Goal: Task Accomplishment & Management: Manage account settings

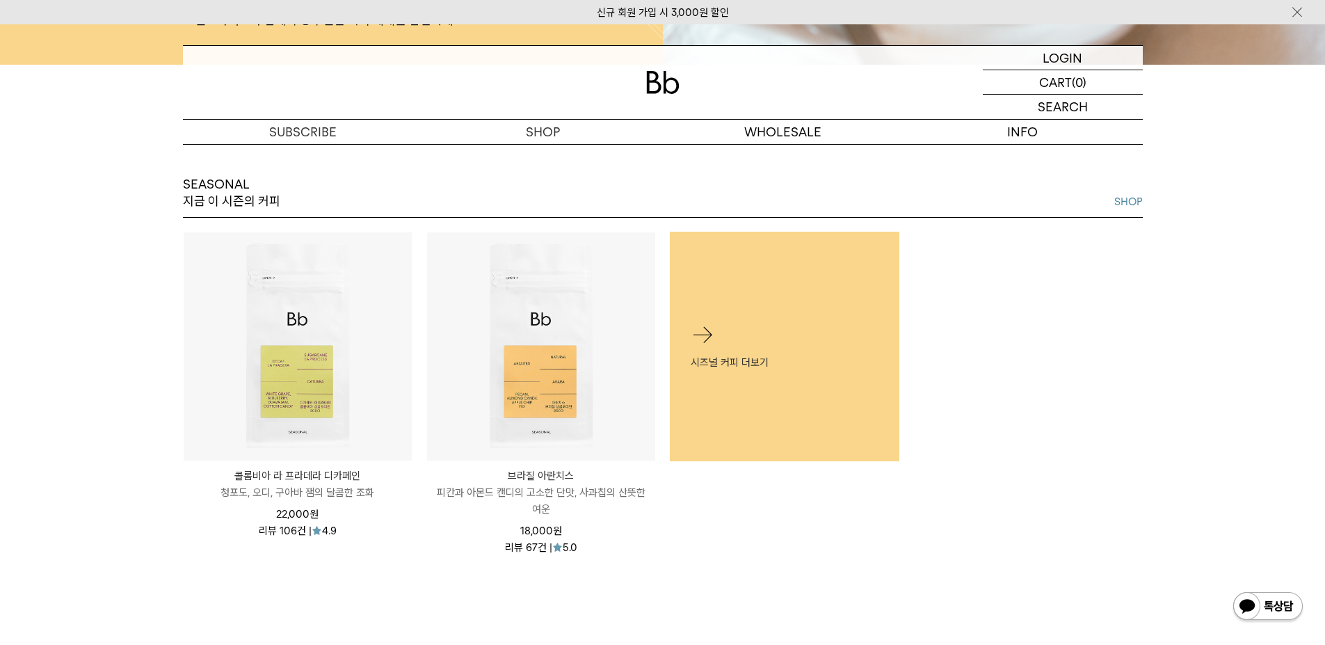
scroll to position [675, 0]
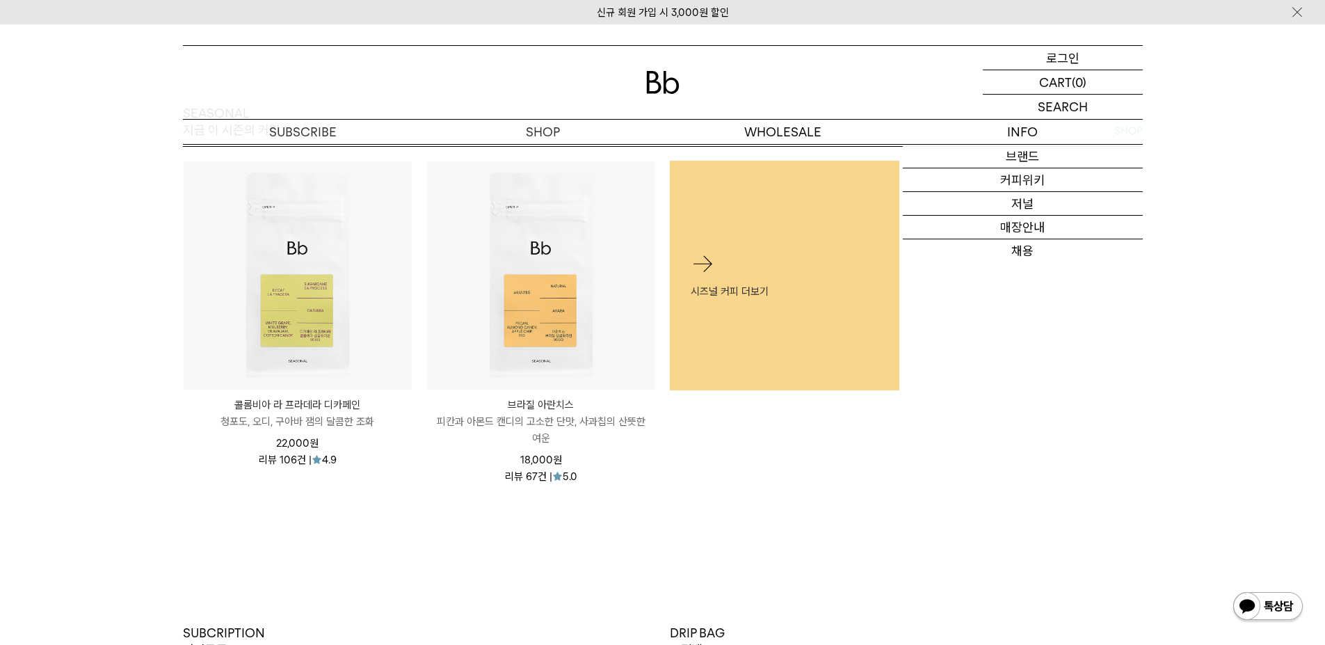
click at [1074, 60] on p "로그인" at bounding box center [1062, 58] width 33 height 24
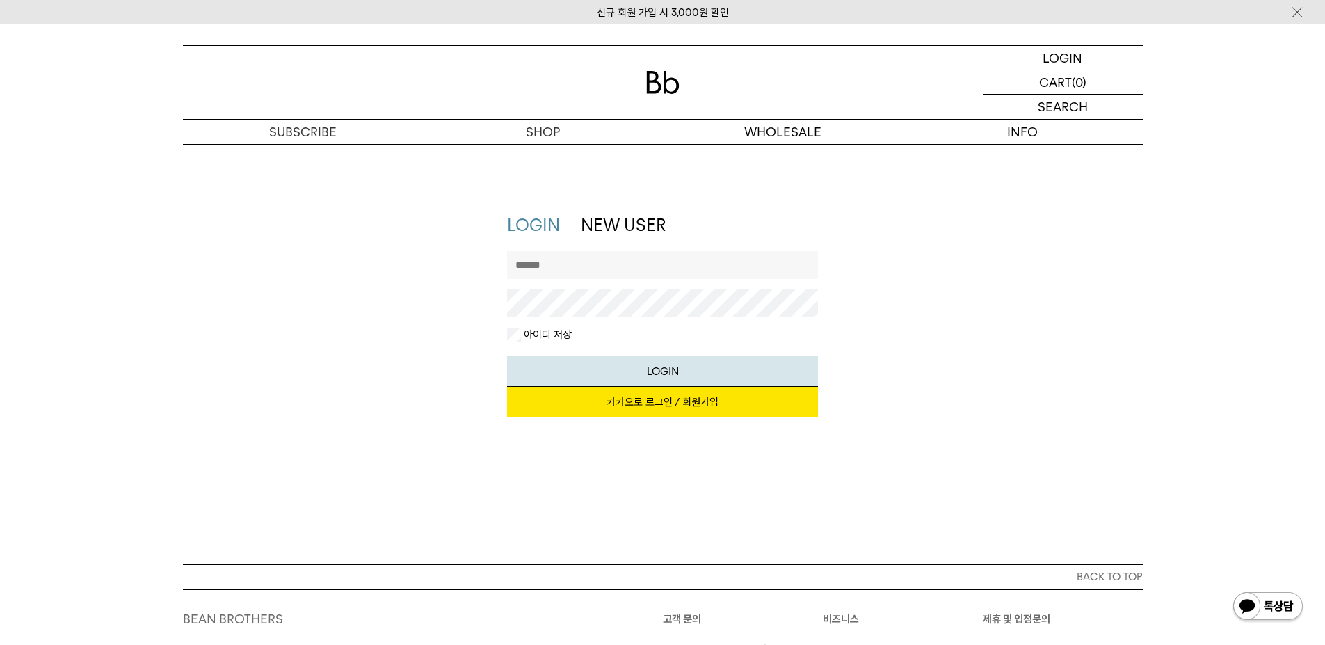
click at [656, 405] on link "카카오로 로그인 / 회원가입" at bounding box center [662, 402] width 311 height 31
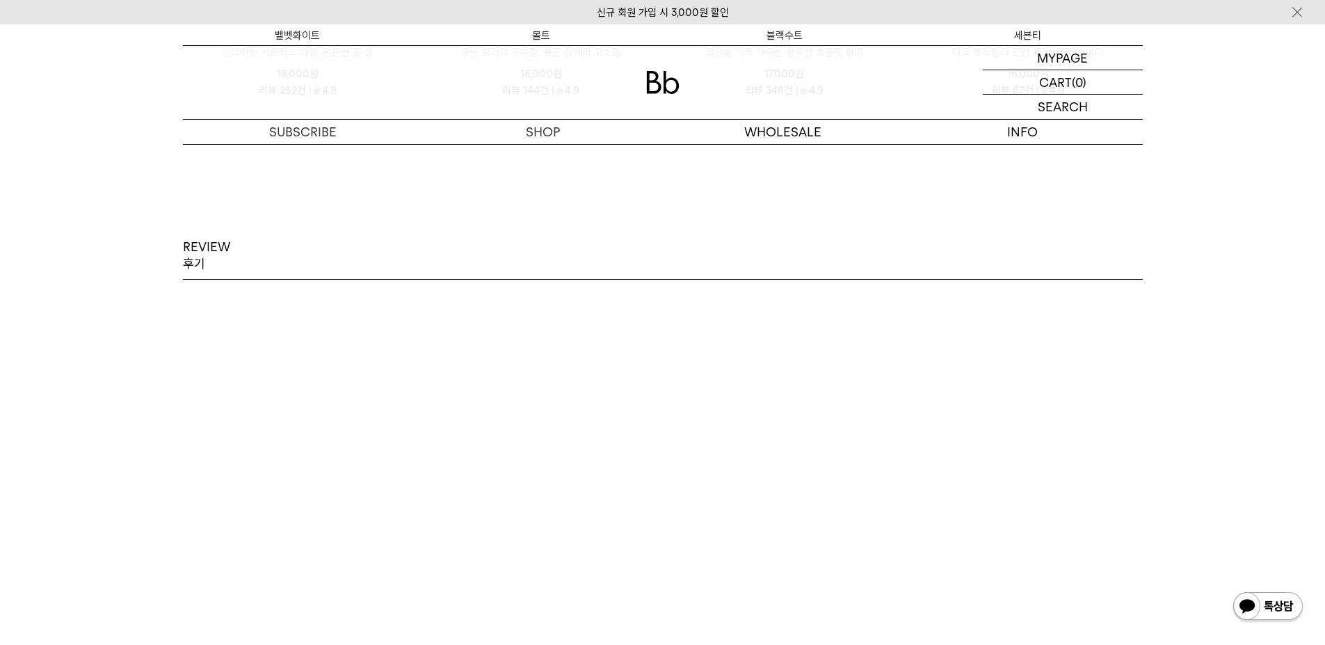
scroll to position [2130, 0]
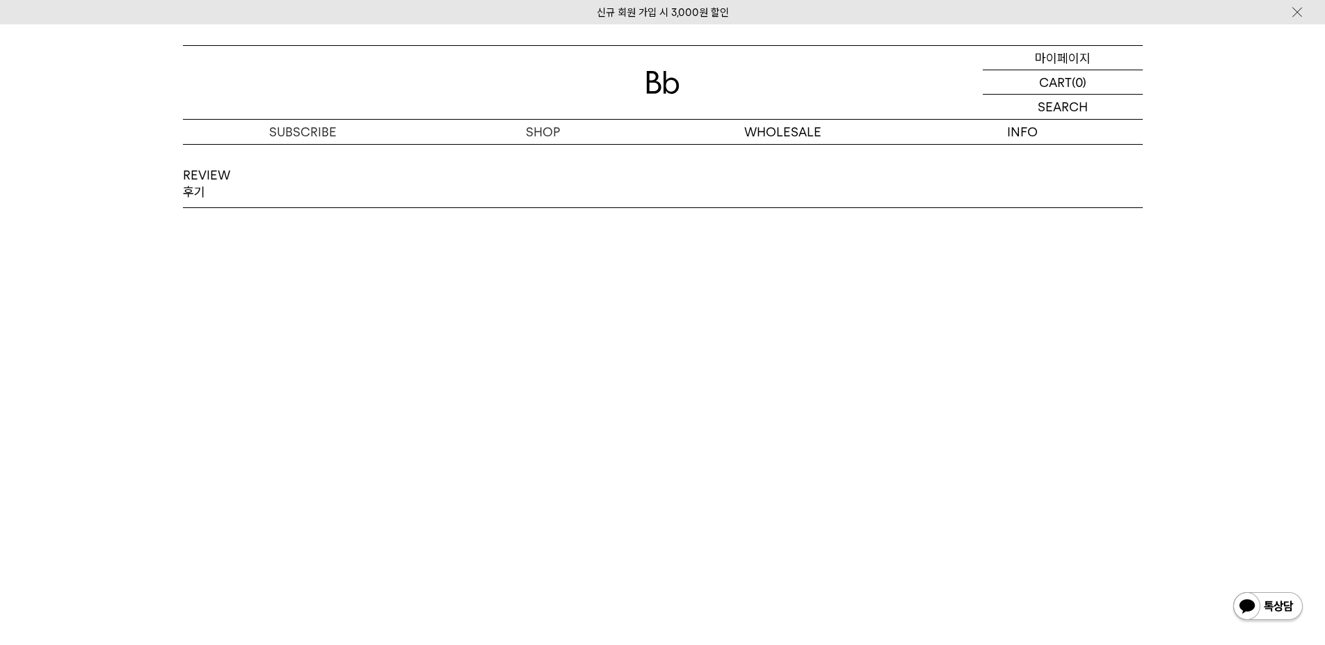
click at [1071, 63] on p "마이페이지" at bounding box center [1063, 58] width 56 height 24
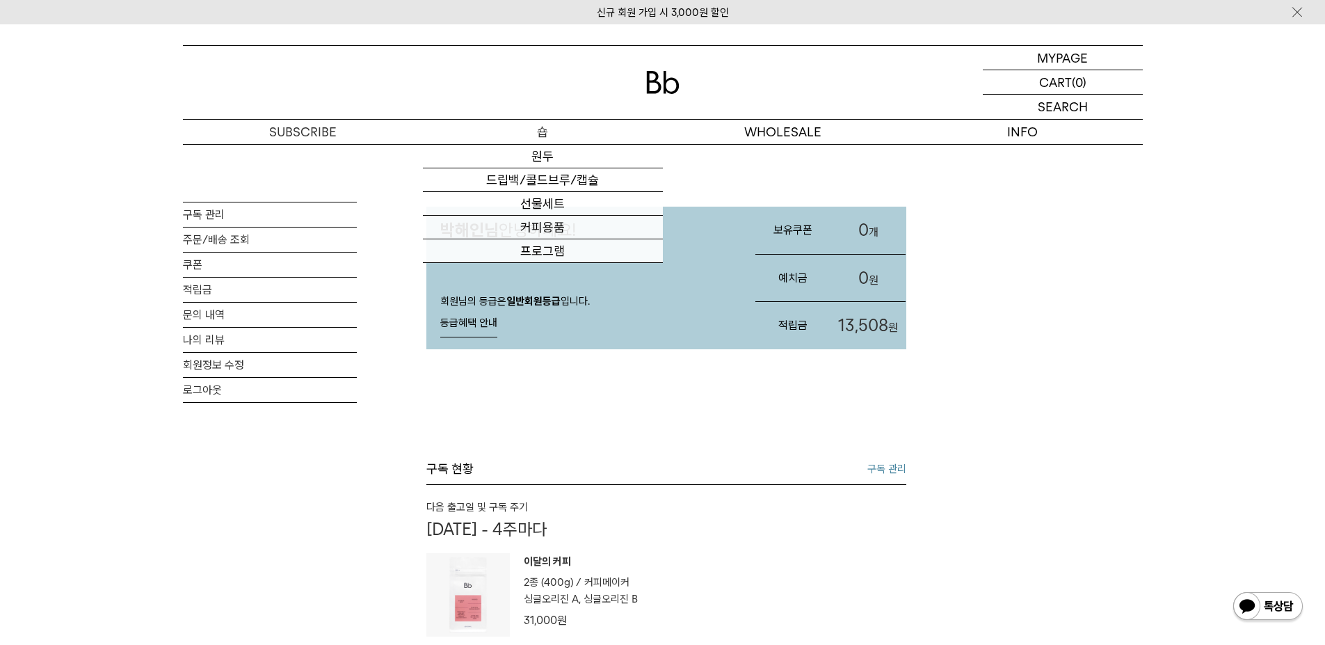
click at [535, 128] on p "숍" at bounding box center [543, 132] width 240 height 24
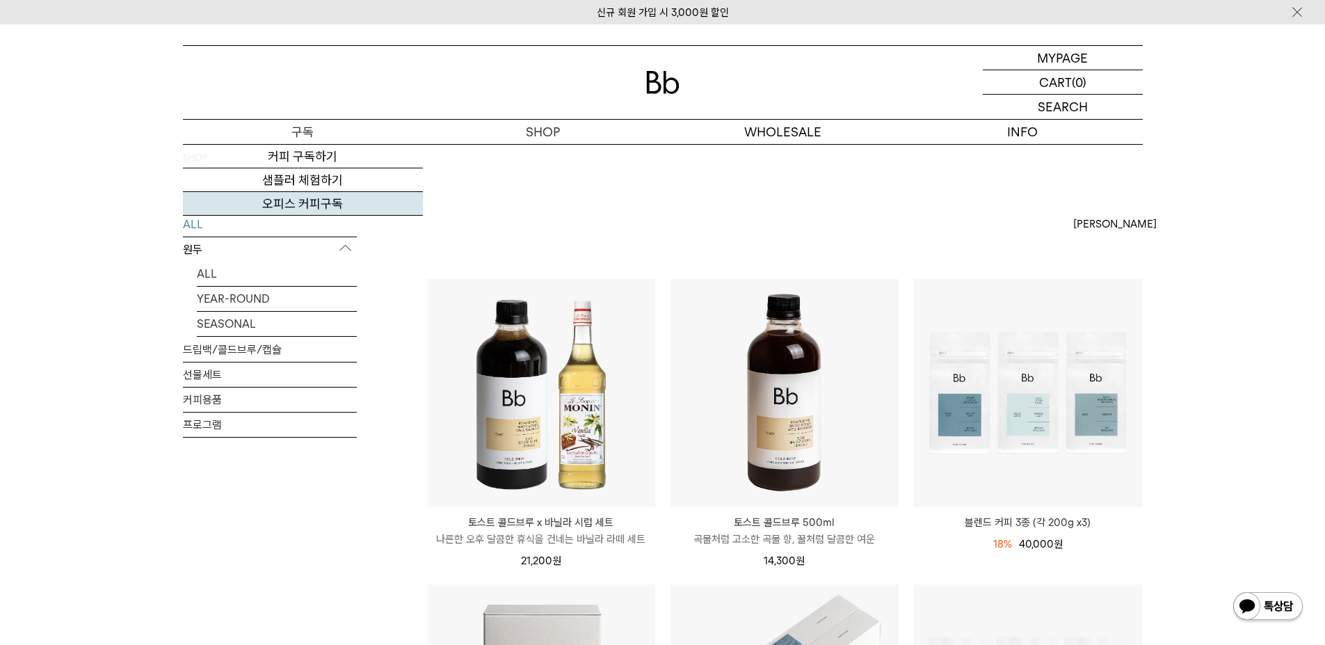
click at [321, 203] on link "오피스 커피구독" at bounding box center [303, 204] width 240 height 24
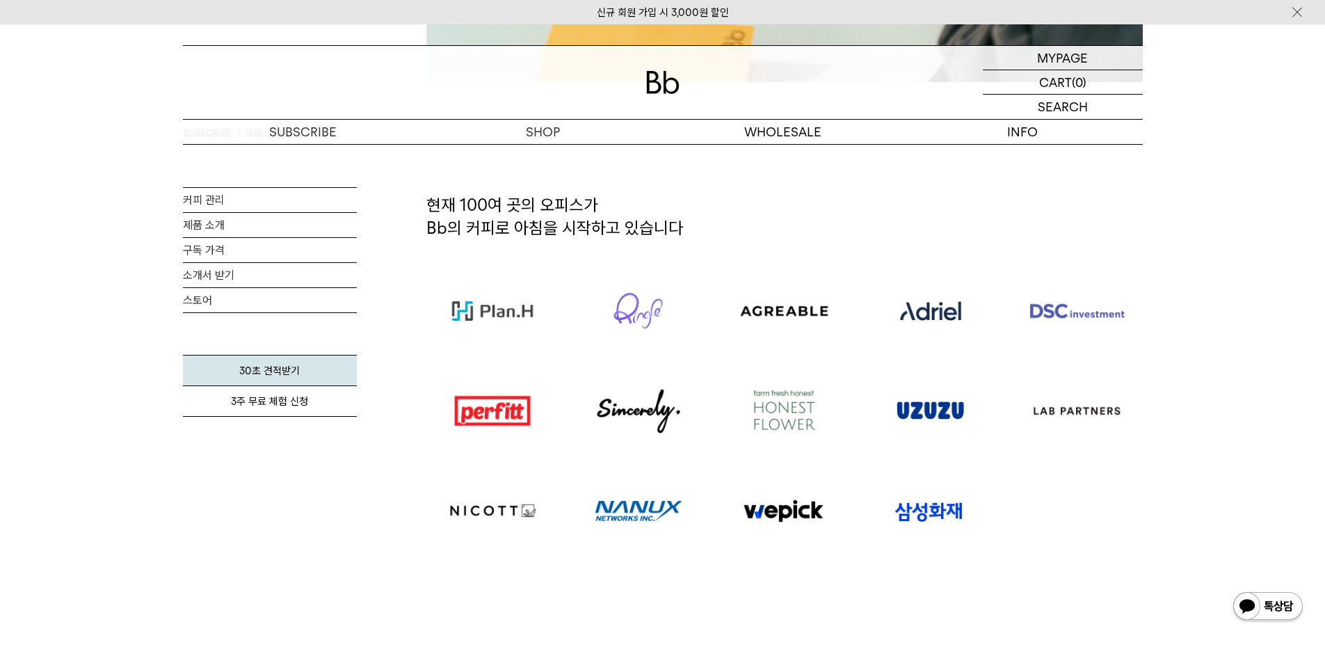
scroll to position [866, 0]
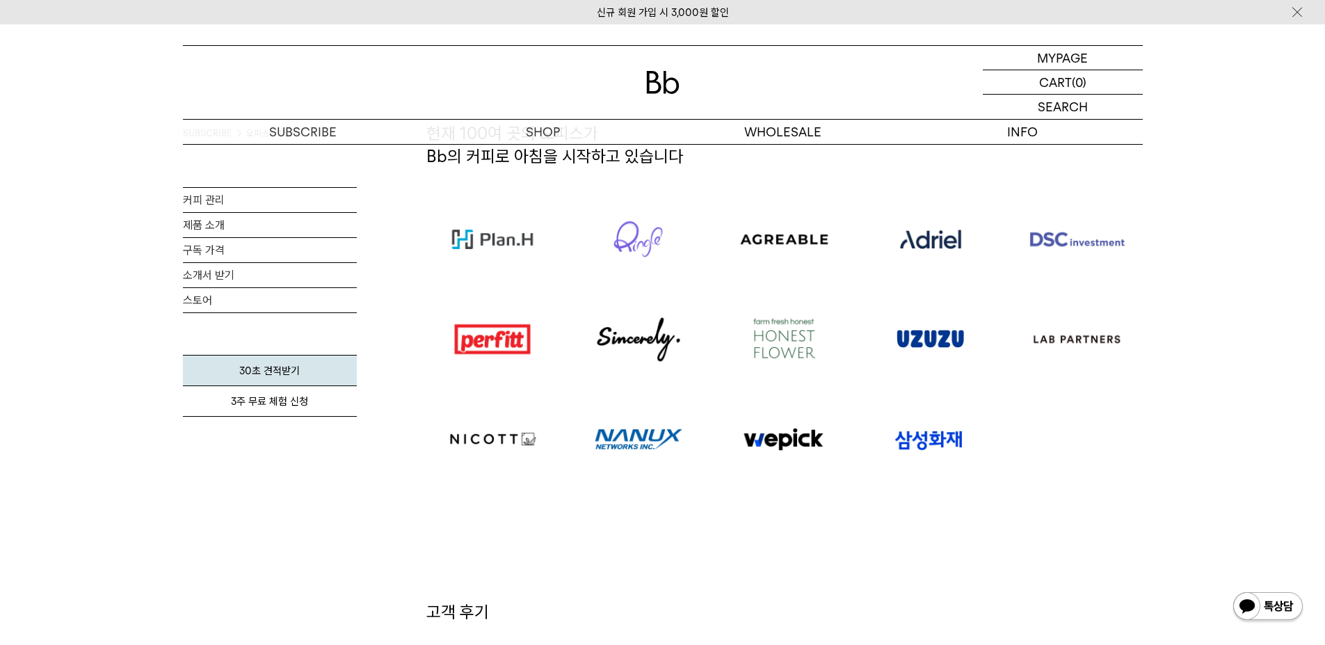
click at [949, 350] on img at bounding box center [930, 339] width 97 height 51
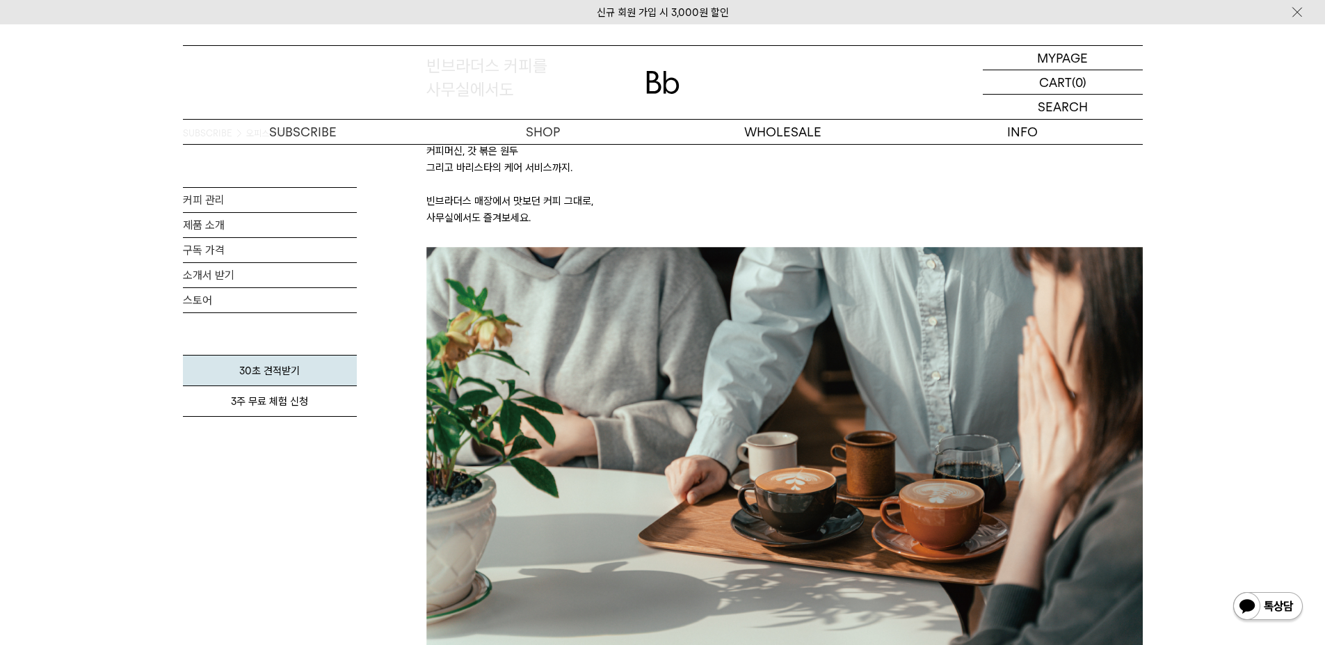
scroll to position [0, 0]
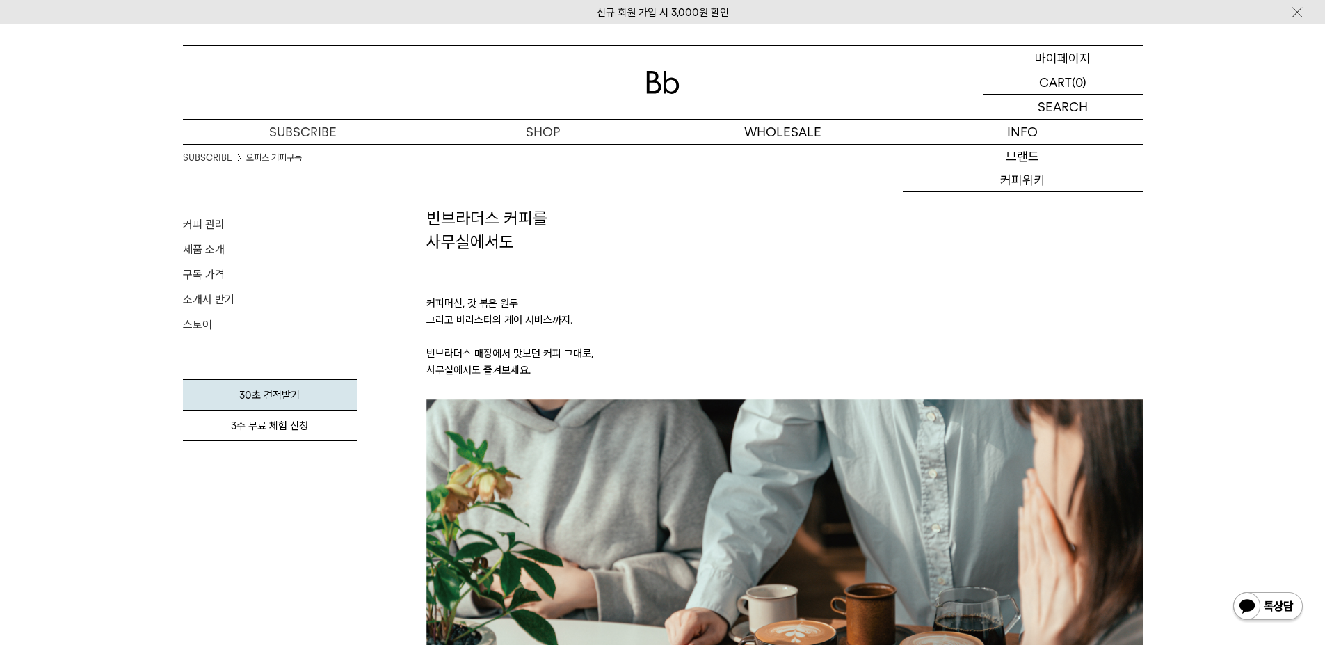
click at [1066, 65] on p "마이페이지" at bounding box center [1063, 58] width 56 height 24
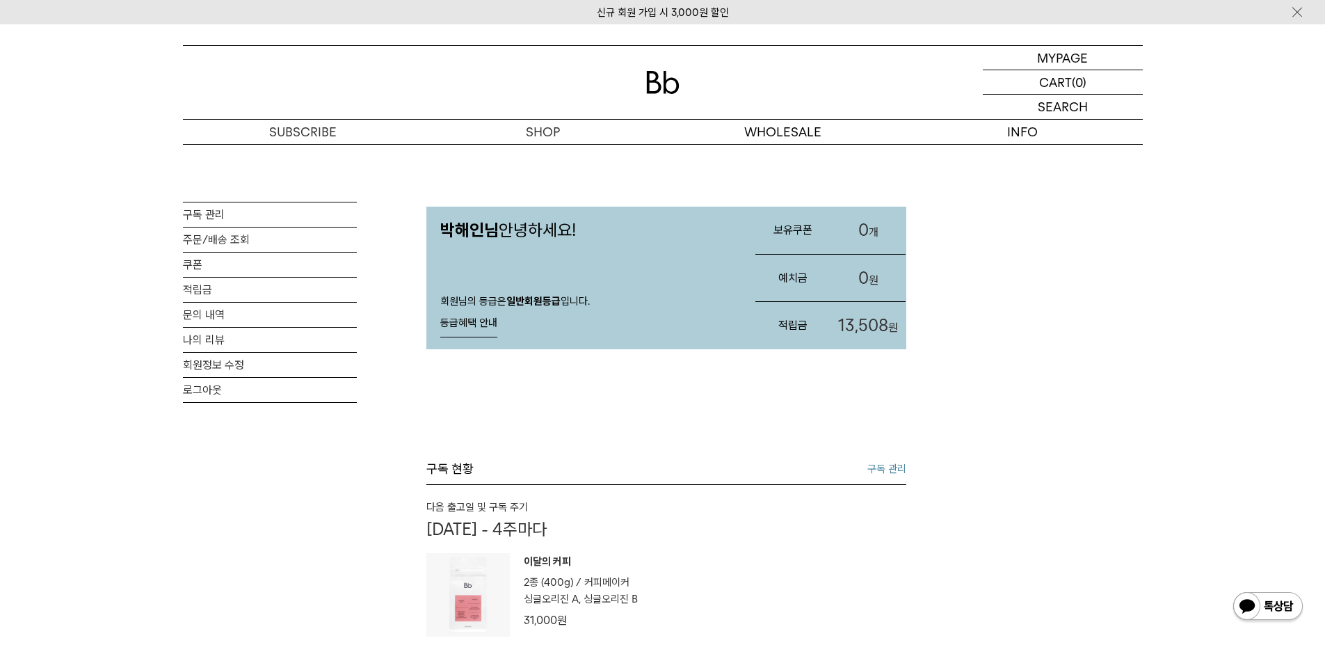
click at [465, 323] on link "등급혜택 안내" at bounding box center [468, 323] width 57 height 28
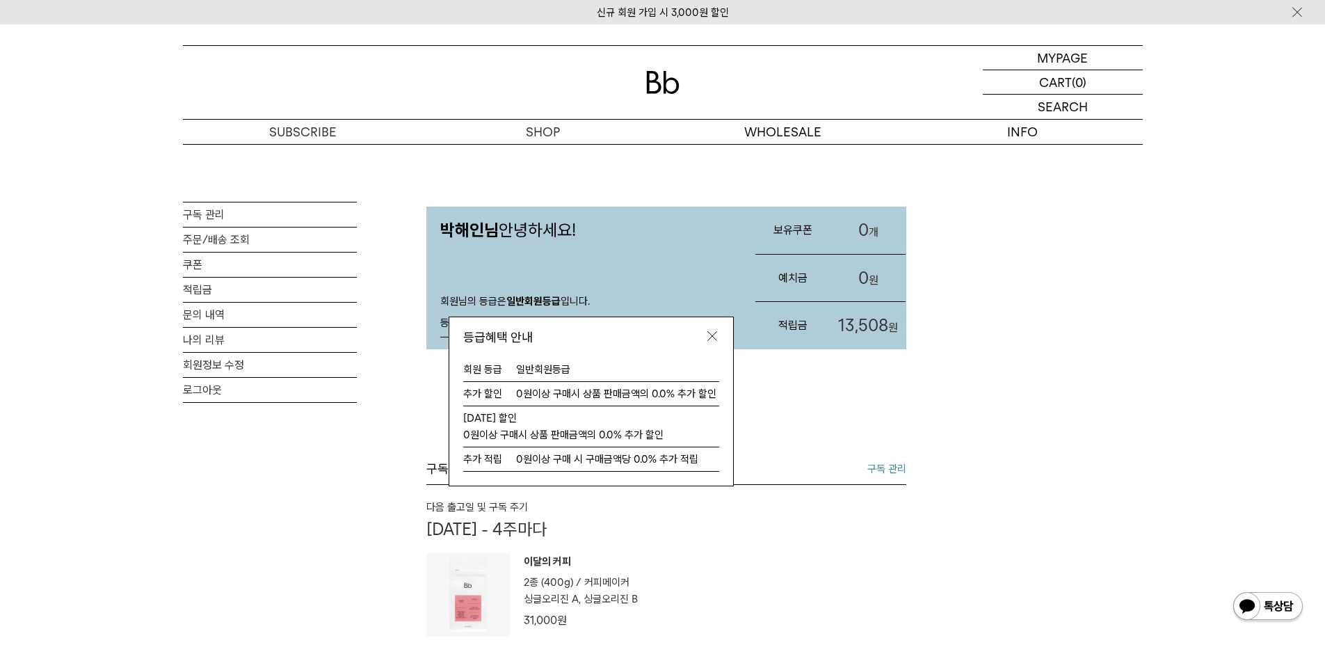
click at [716, 330] on img at bounding box center [712, 336] width 14 height 14
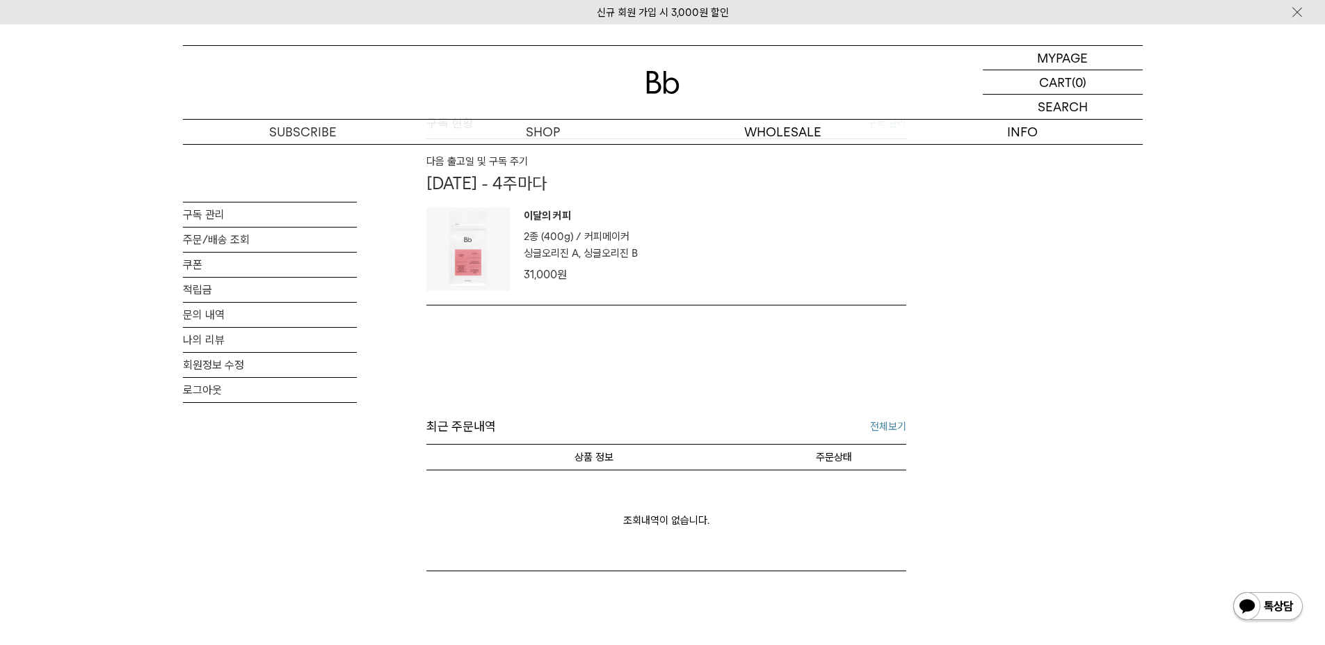
scroll to position [103, 0]
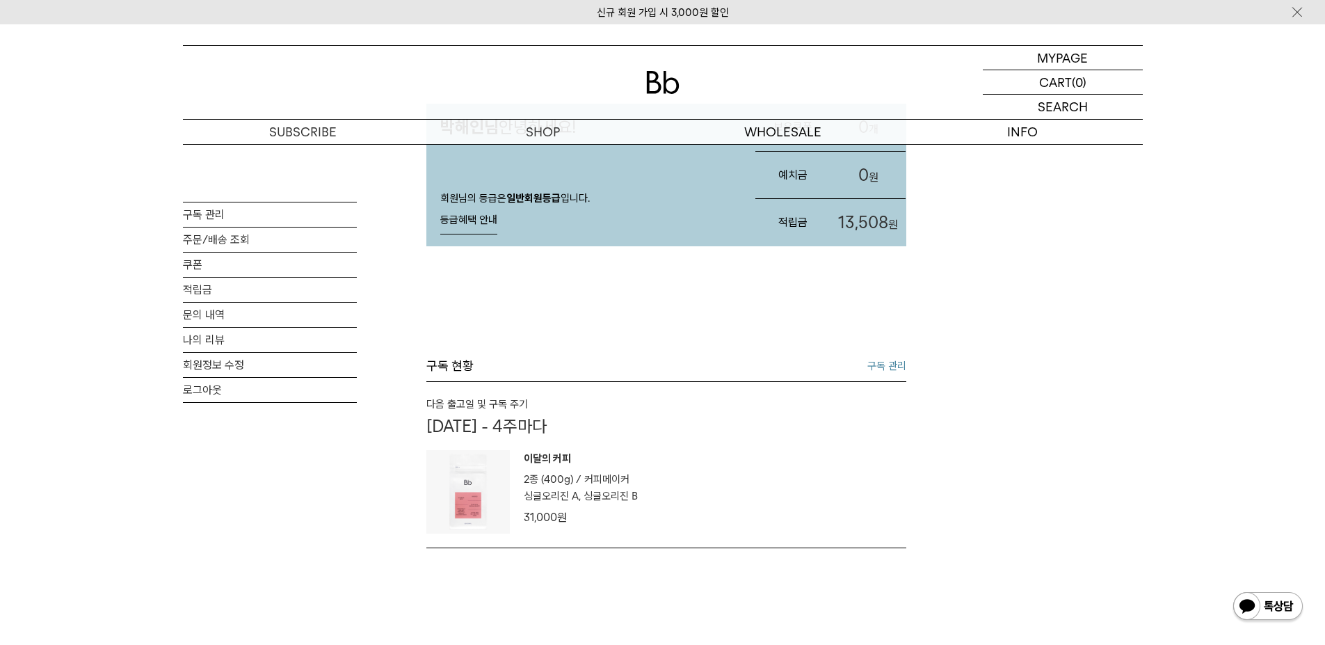
click at [889, 360] on link "구독 관리" at bounding box center [886, 365] width 39 height 17
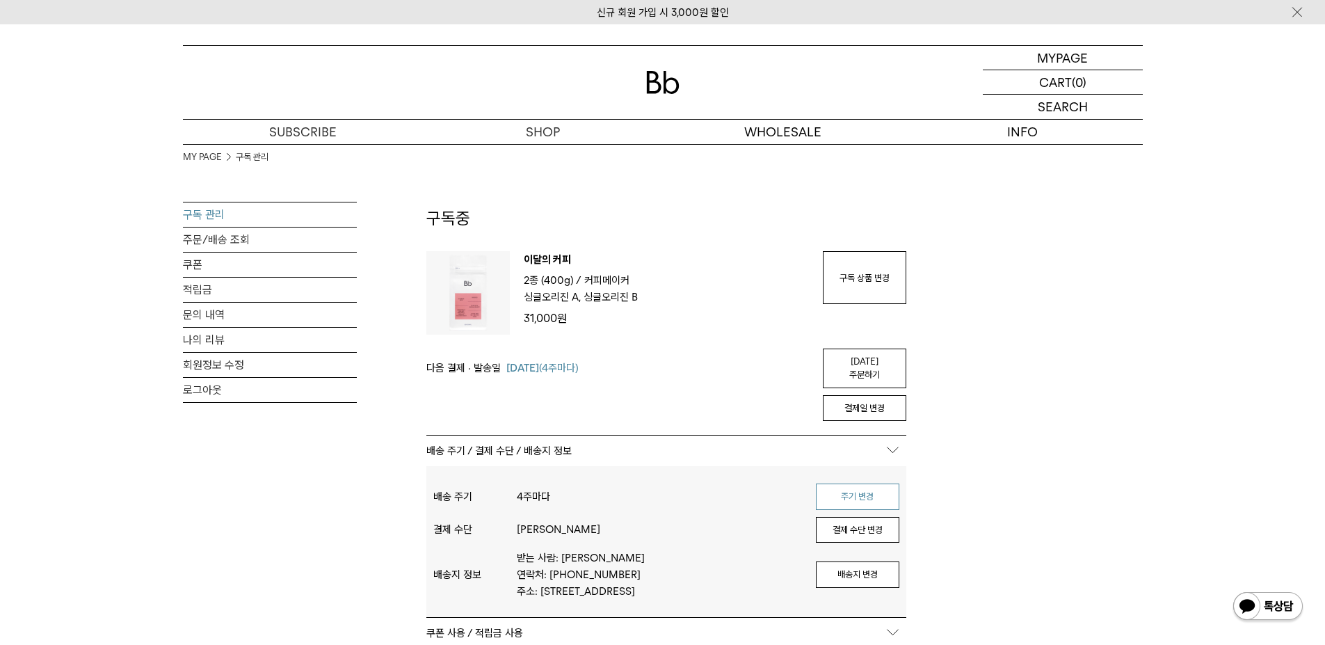
click at [860, 483] on button "주기 변경" at bounding box center [857, 496] width 83 height 26
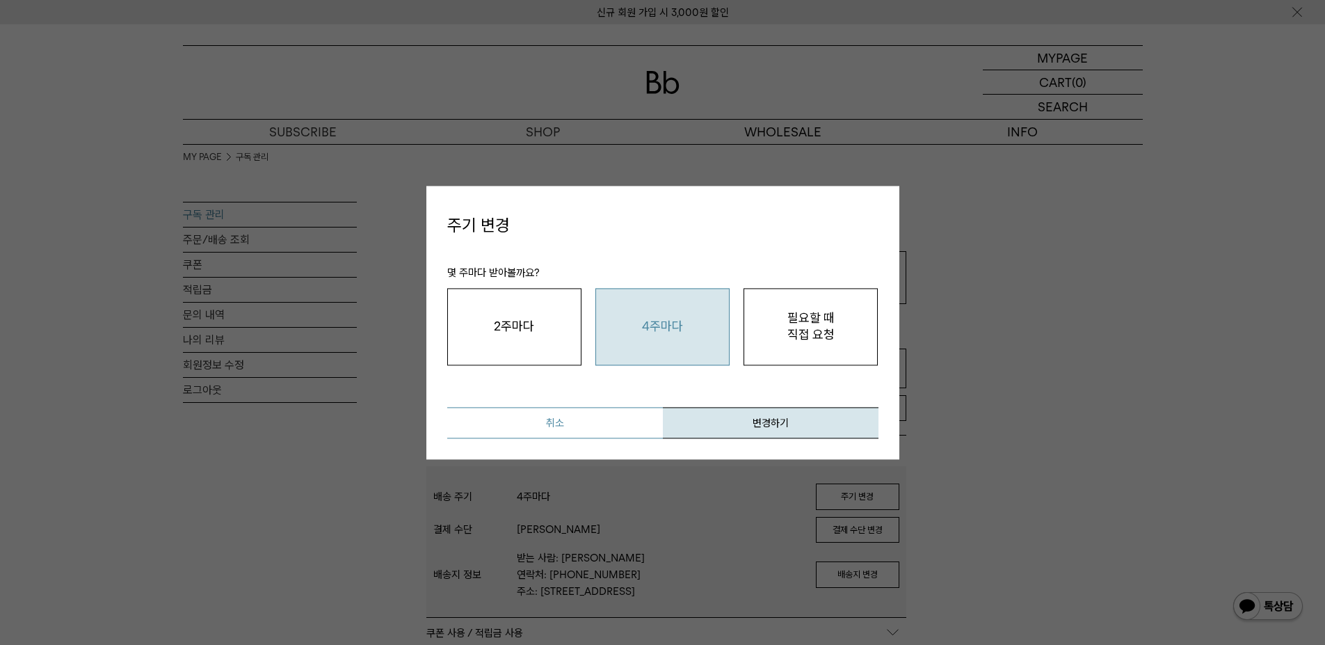
click at [601, 426] on button "취소" at bounding box center [555, 422] width 216 height 31
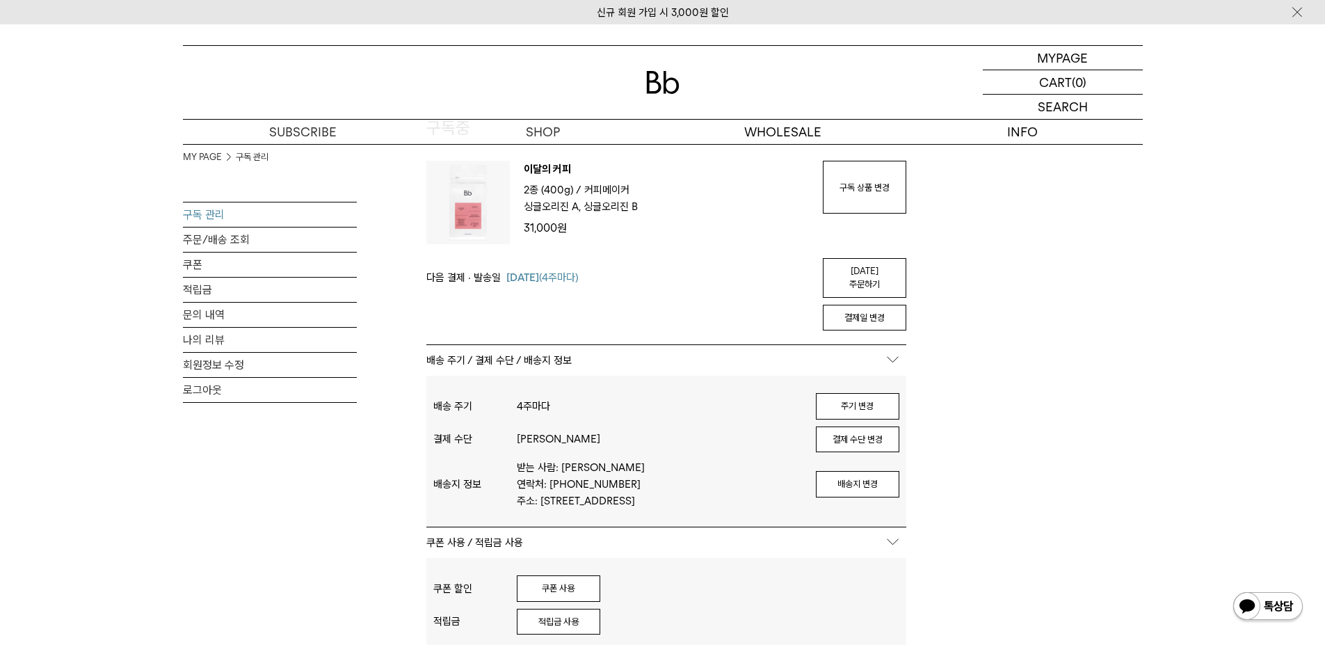
scroll to position [384, 0]
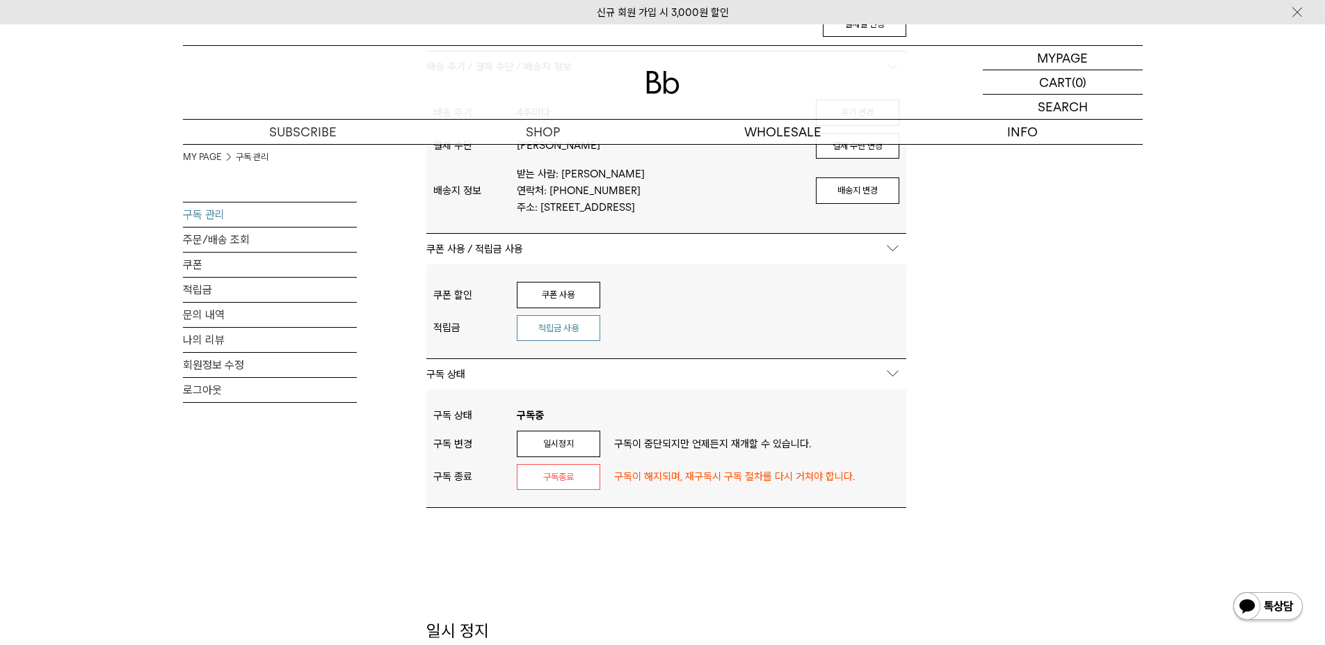
click at [569, 328] on button "적립금 사용" at bounding box center [558, 328] width 83 height 26
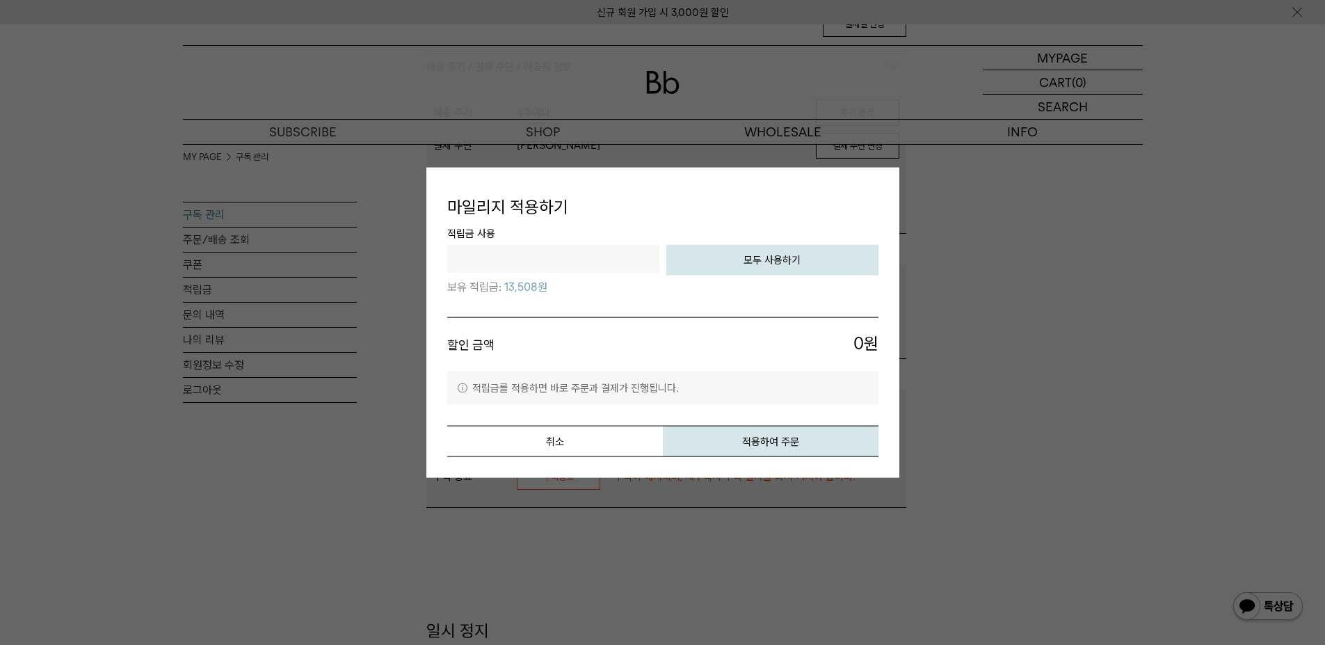
click at [726, 259] on button "모두 사용하기" at bounding box center [772, 260] width 212 height 31
type input "*****"
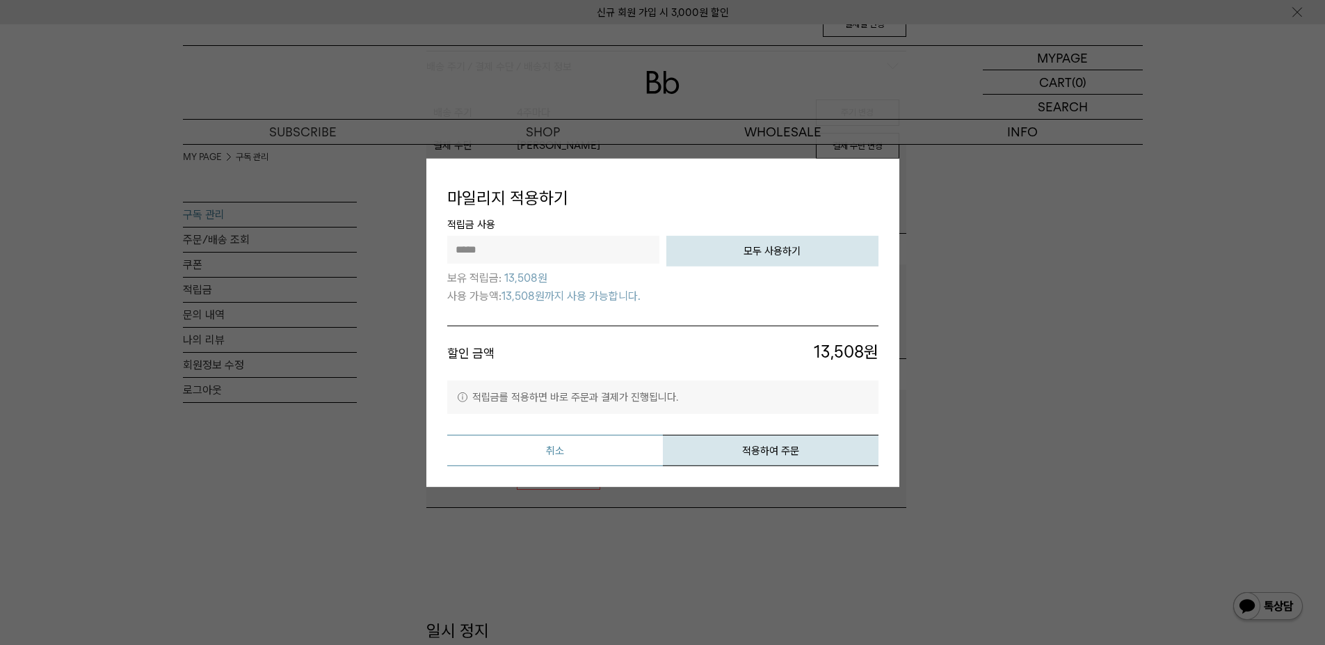
click at [624, 443] on button "취소" at bounding box center [555, 450] width 216 height 31
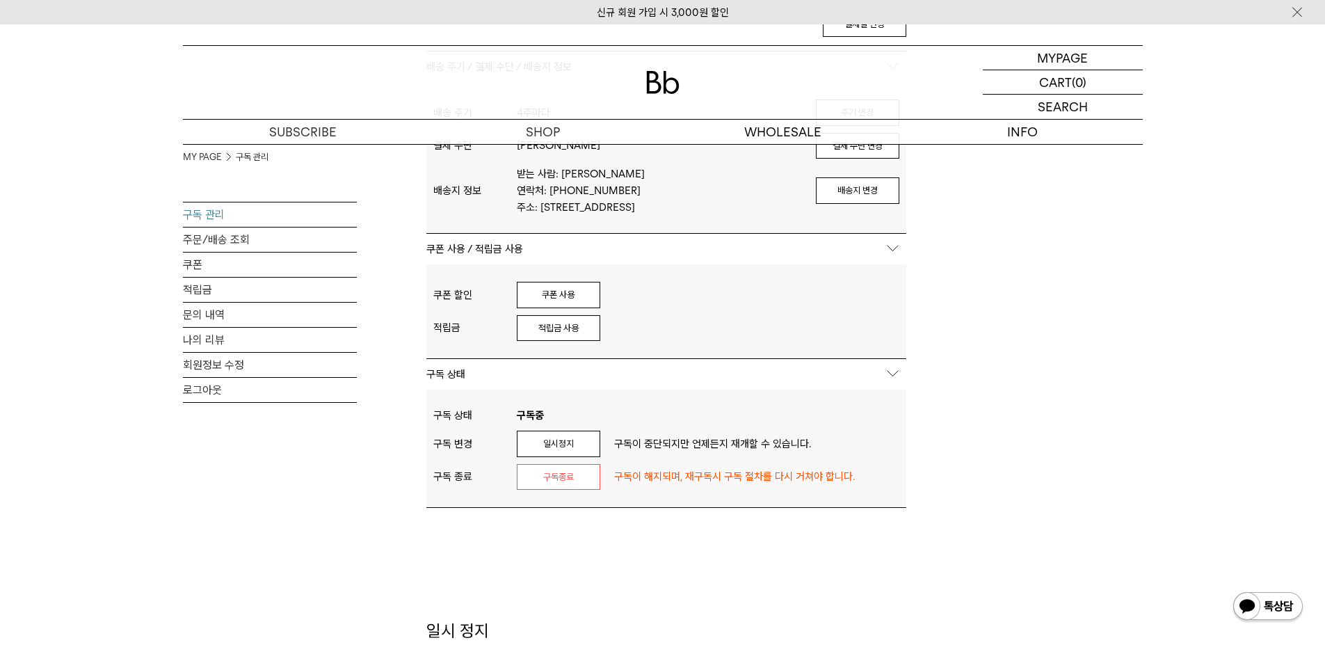
click at [1117, 323] on div "MY PAGE 구독 관리 구독 관리 주문/배송 조회 쿠폰 적립금 문의 내역 나의 리뷰 회원정보 수정 로그아웃 구독중 구독 번호 : 54929 …" at bounding box center [663, 260] width 960 height 1000
